Goal: Navigation & Orientation: Find specific page/section

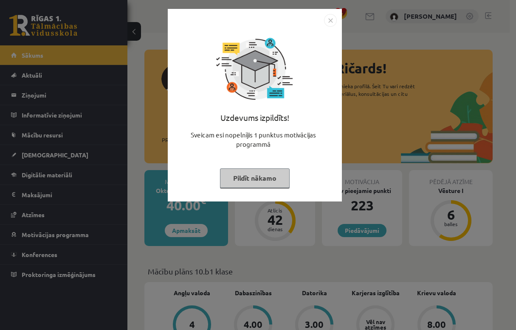
click at [271, 174] on button "Pildīt nākamo" at bounding box center [255, 178] width 70 height 20
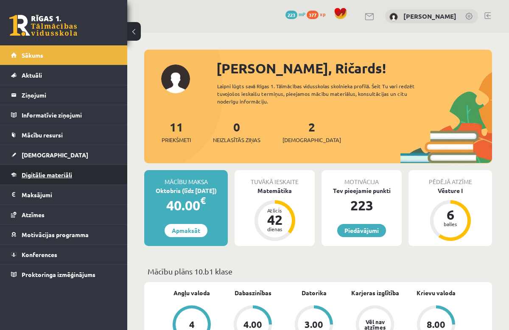
click at [53, 177] on span "Digitālie materiāli" at bounding box center [47, 175] width 50 height 8
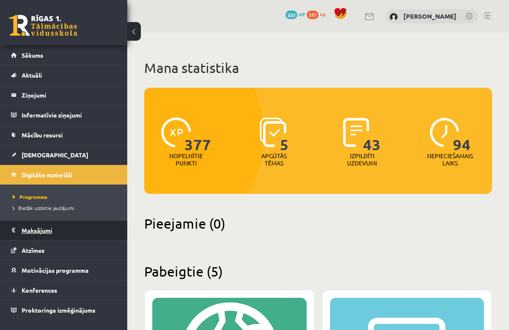
click at [37, 238] on legend "Maksājumi 0" at bounding box center [69, 231] width 95 height 20
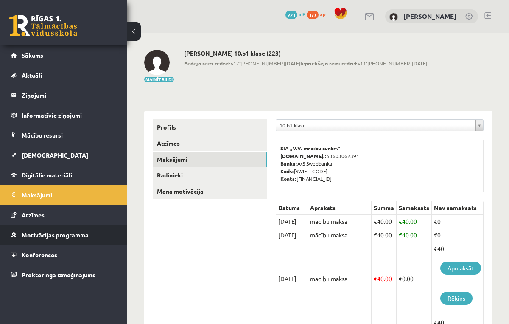
click at [38, 231] on span "Motivācijas programma" at bounding box center [55, 235] width 67 height 8
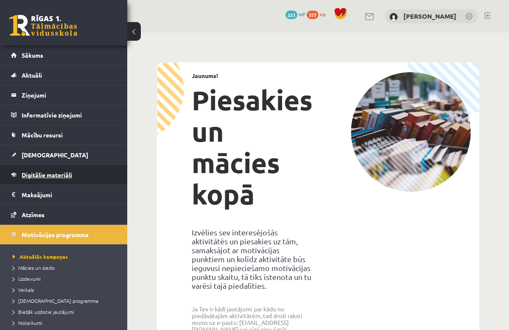
click at [44, 172] on span "Digitālie materiāli" at bounding box center [47, 175] width 50 height 8
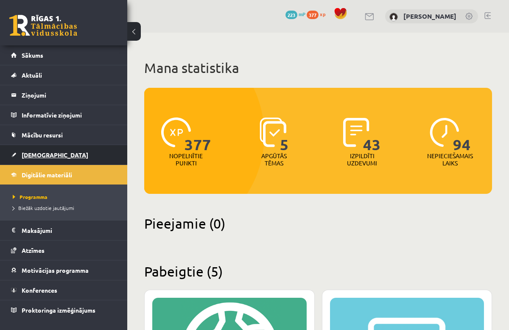
click at [46, 157] on span "[DEMOGRAPHIC_DATA]" at bounding box center [55, 155] width 67 height 8
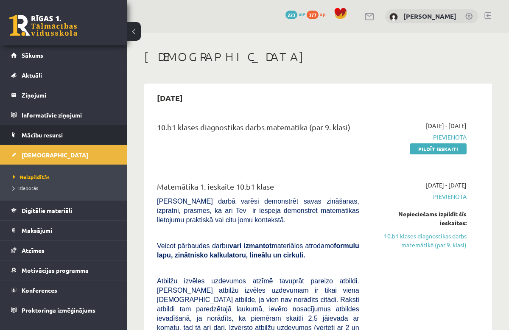
click at [43, 137] on span "Mācību resursi" at bounding box center [42, 135] width 41 height 8
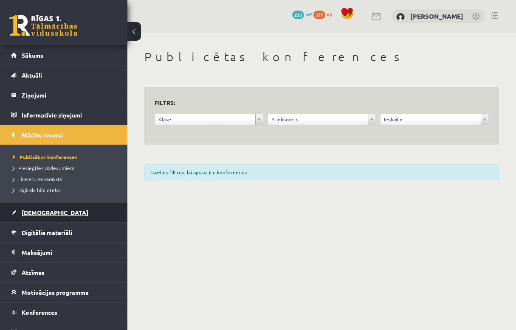
click at [49, 210] on link "[DEMOGRAPHIC_DATA]" at bounding box center [64, 213] width 106 height 20
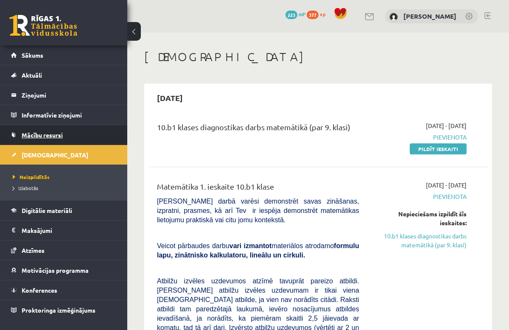
click at [57, 130] on link "Mācību resursi" at bounding box center [64, 135] width 106 height 20
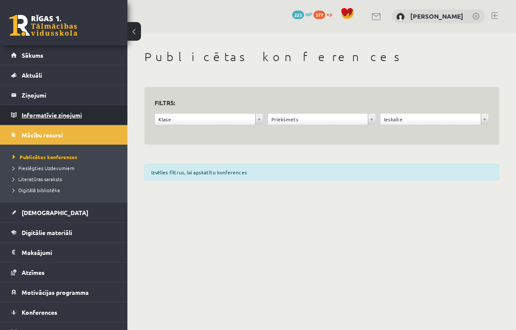
click at [58, 114] on legend "Informatīvie ziņojumi 0" at bounding box center [69, 115] width 95 height 20
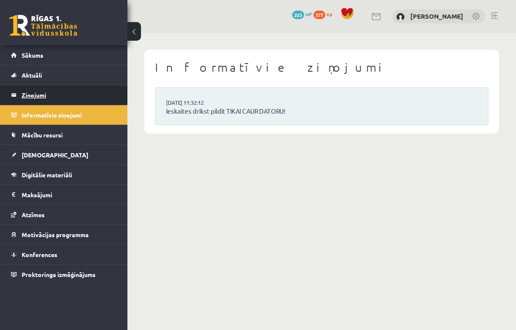
click at [58, 93] on legend "Ziņojumi 0" at bounding box center [69, 95] width 95 height 20
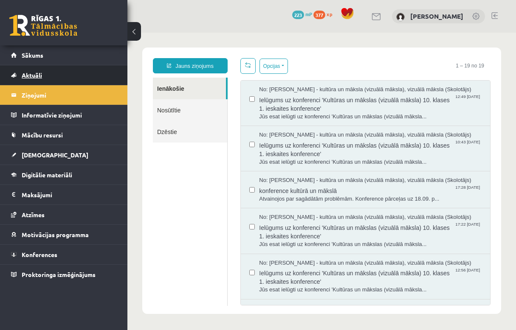
click at [41, 70] on link "Aktuāli" at bounding box center [64, 75] width 106 height 20
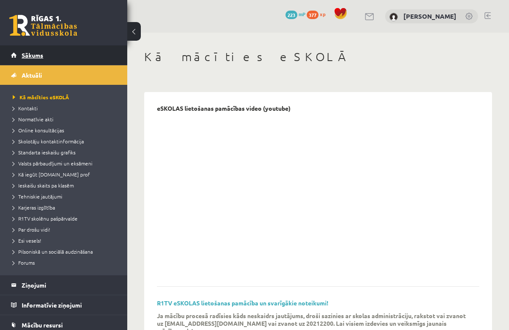
click at [42, 60] on link "Sākums" at bounding box center [64, 55] width 106 height 20
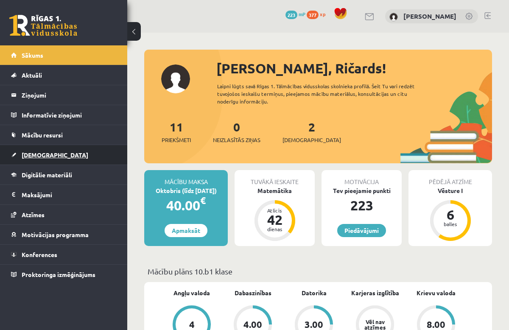
click at [21, 159] on link "[DEMOGRAPHIC_DATA]" at bounding box center [64, 155] width 106 height 20
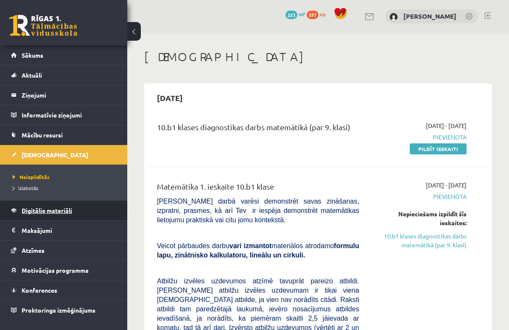
click at [40, 209] on span "Digitālie materiāli" at bounding box center [47, 211] width 50 height 8
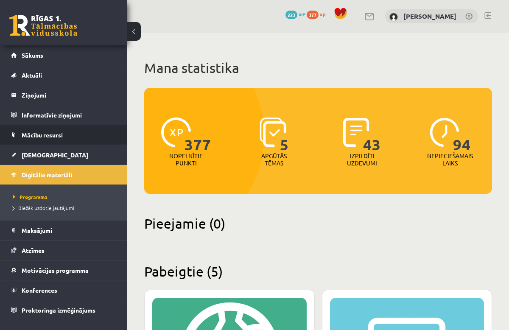
click at [39, 141] on link "Mācību resursi" at bounding box center [64, 135] width 106 height 20
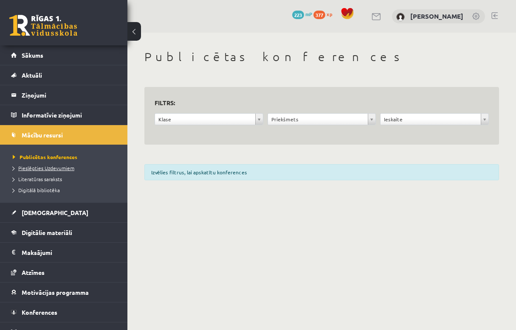
click at [42, 171] on link "Pieslēgties Uzdevumiem" at bounding box center [66, 168] width 106 height 8
